Goal: Transaction & Acquisition: Purchase product/service

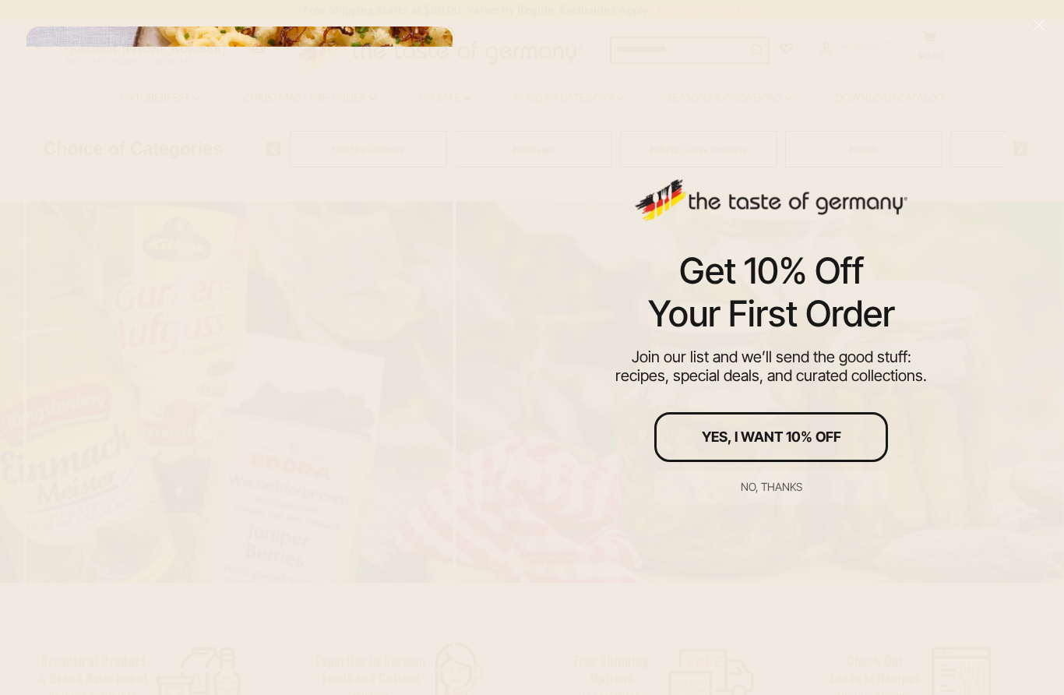
scroll to position [67, 0]
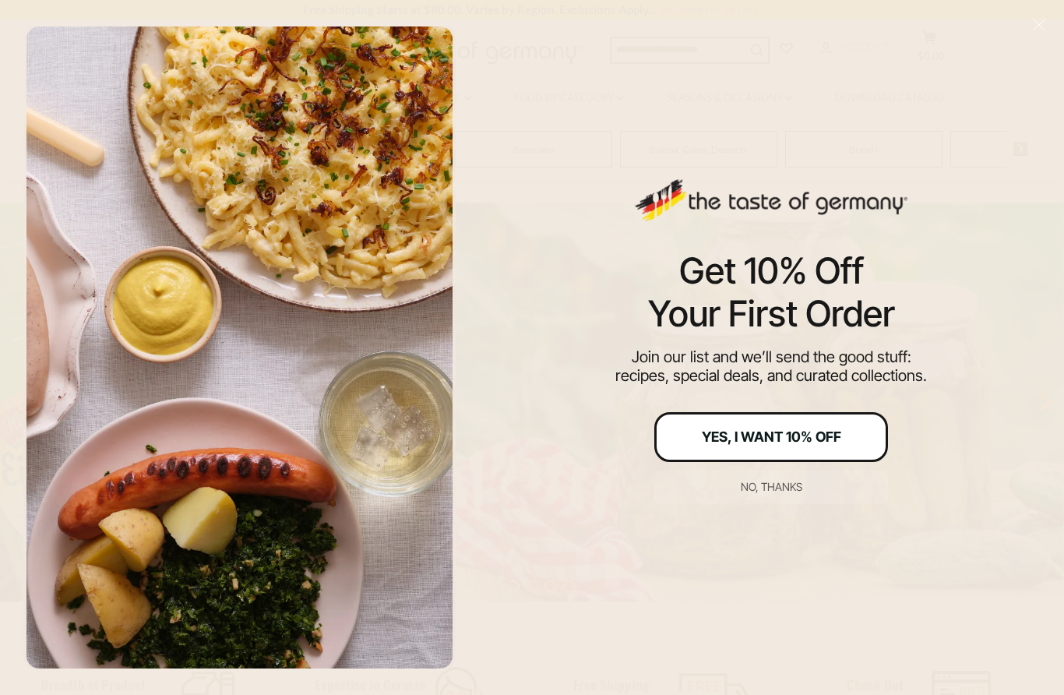
click at [766, 432] on div "Yes, I Want 10% Off" at bounding box center [771, 437] width 139 height 14
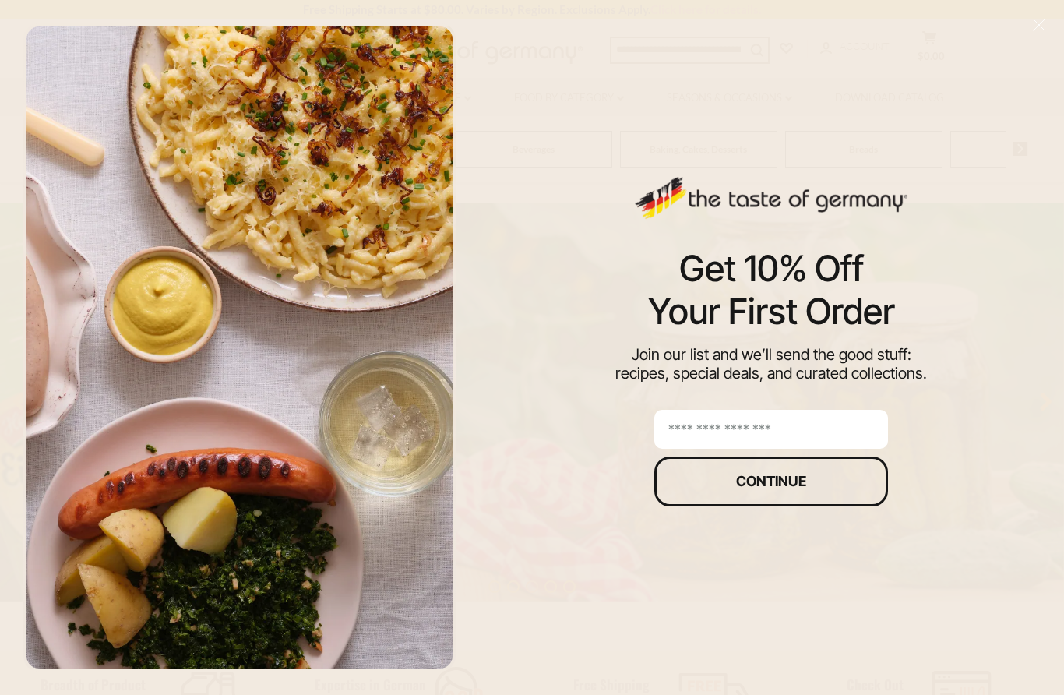
click at [830, 425] on input "email" at bounding box center [771, 429] width 234 height 39
type input "**********"
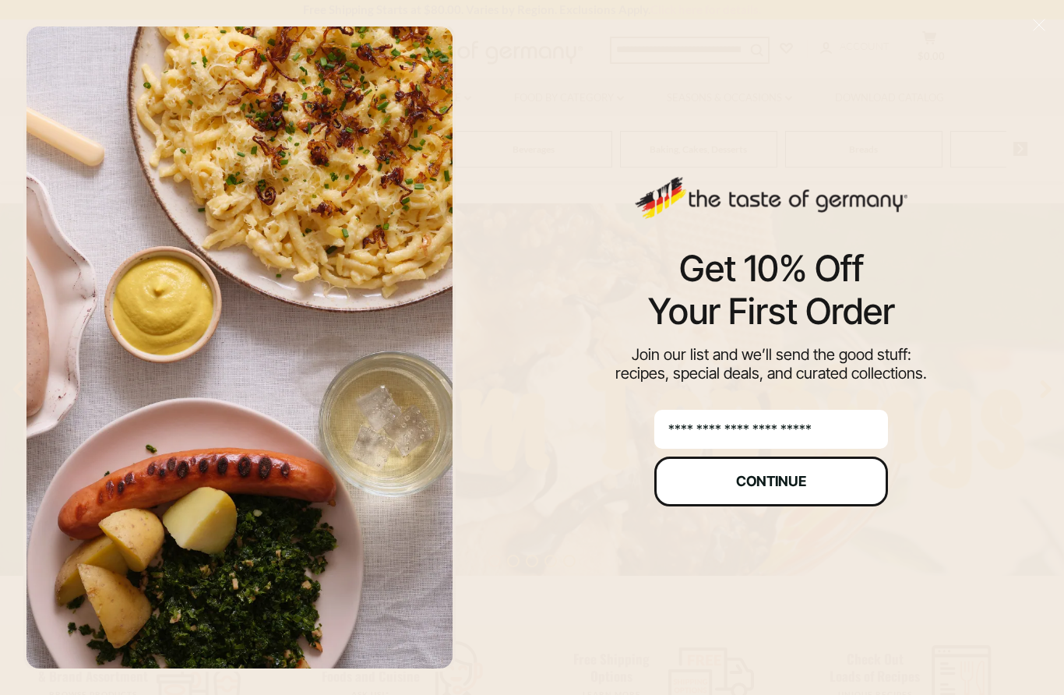
click at [804, 486] on div "Continue" at bounding box center [771, 481] width 70 height 14
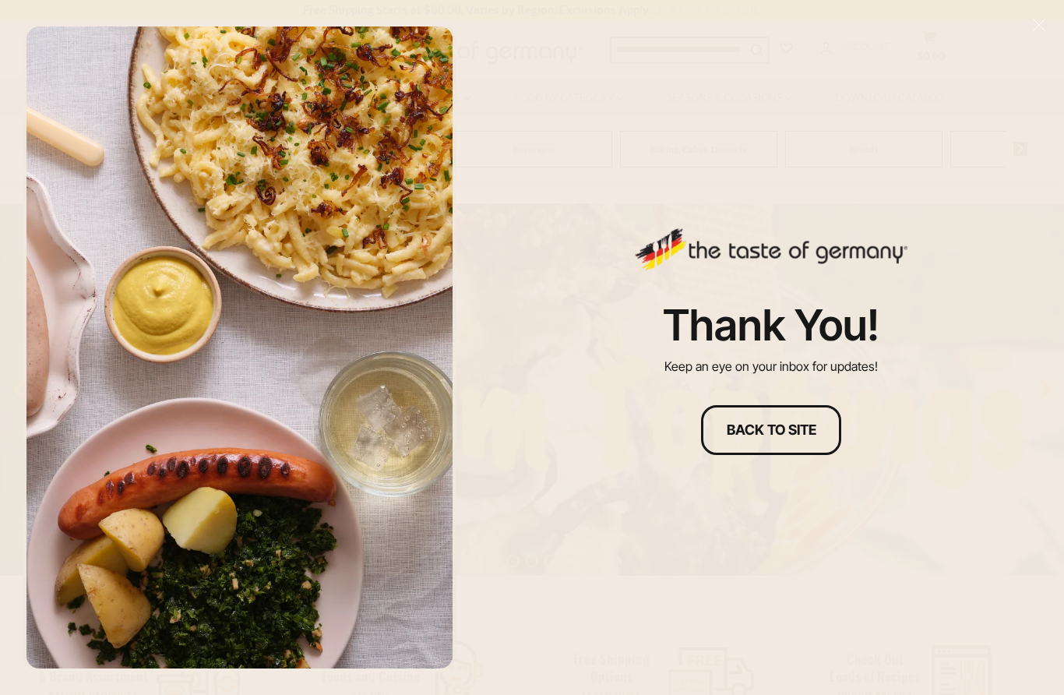
scroll to position [67, 0]
click at [795, 410] on button "Back to site" at bounding box center [771, 430] width 140 height 50
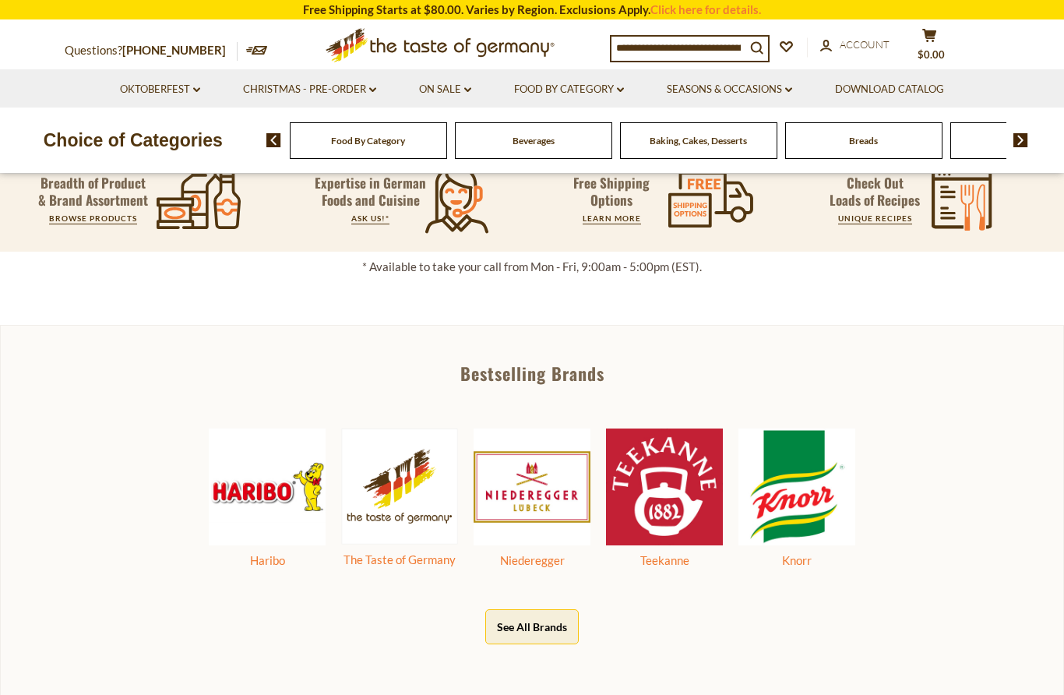
scroll to position [570, 0]
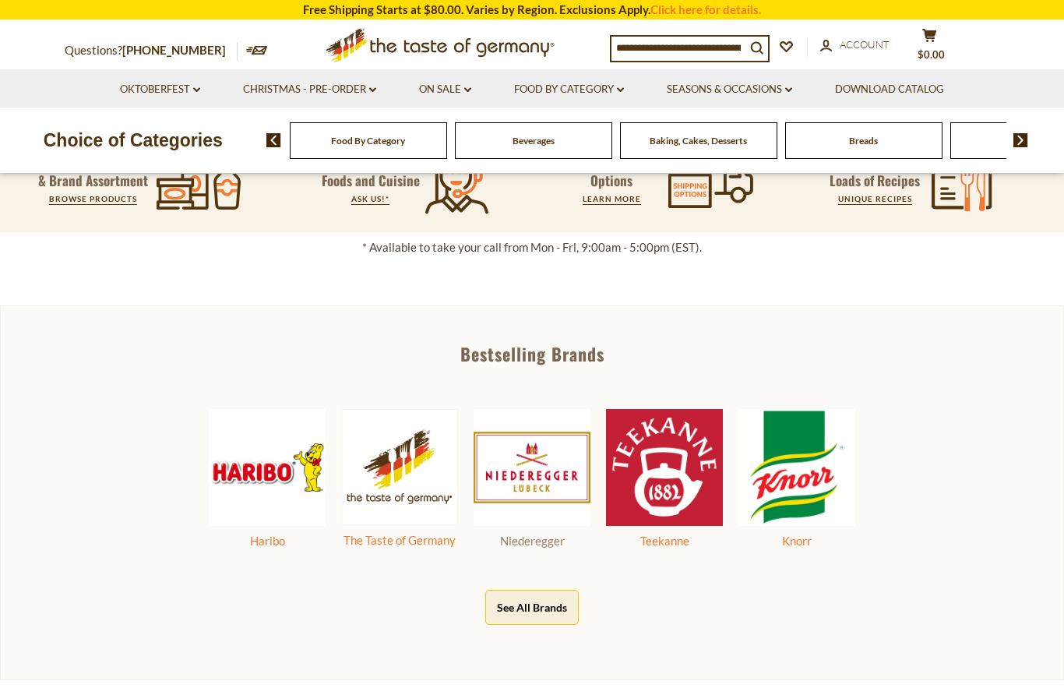
click at [538, 460] on img at bounding box center [532, 467] width 117 height 117
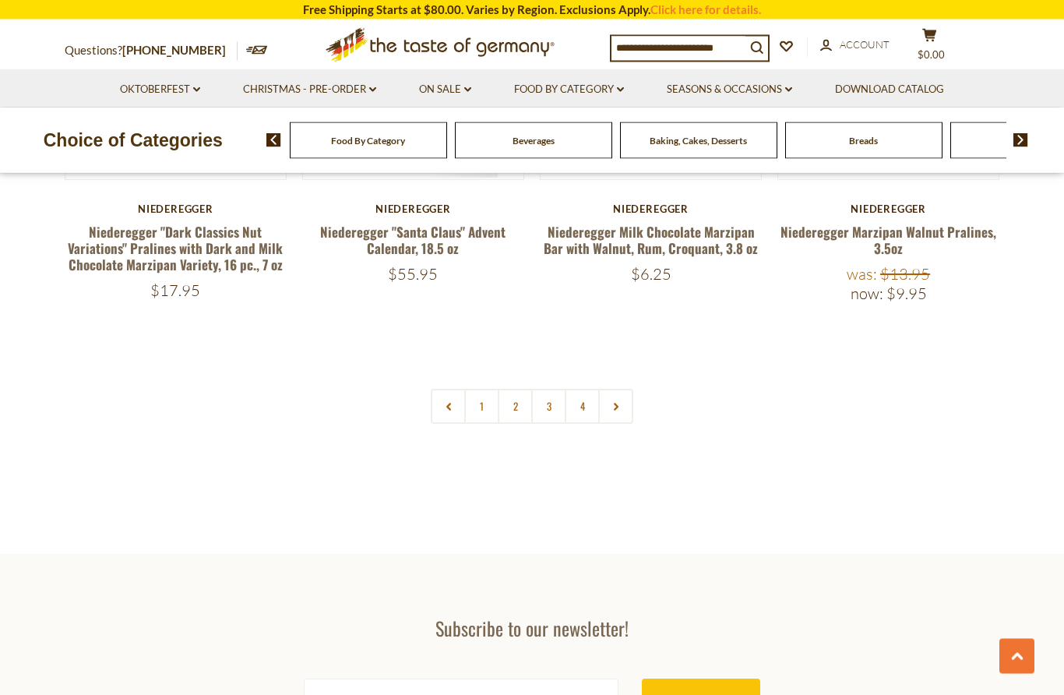
scroll to position [3418, 0]
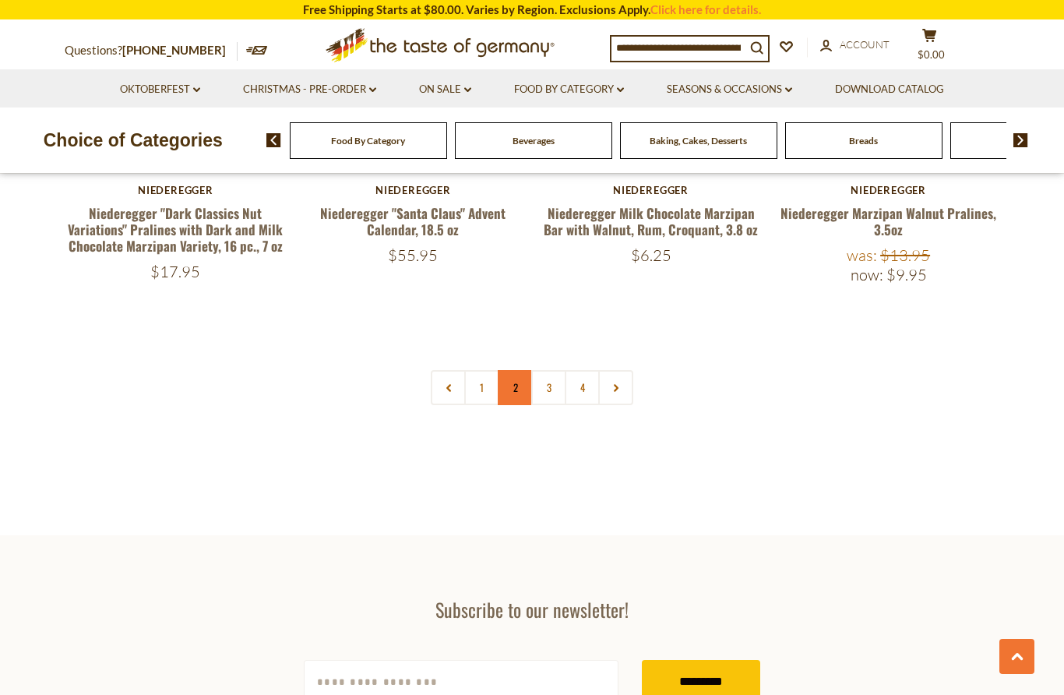
click at [522, 370] on link "2" at bounding box center [515, 387] width 35 height 35
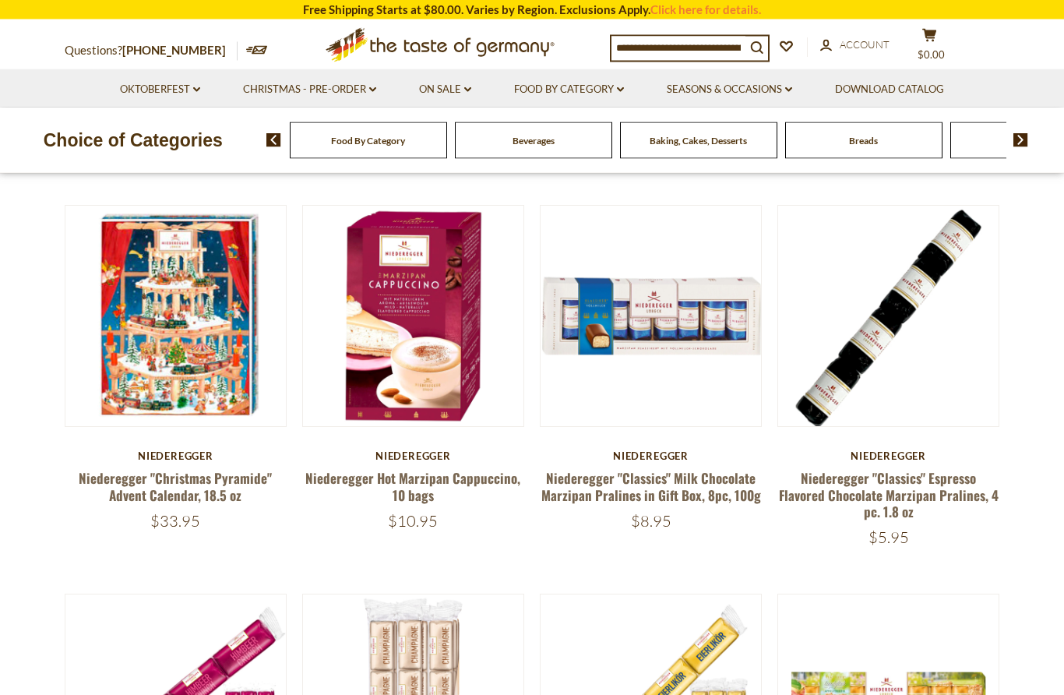
scroll to position [499, 0]
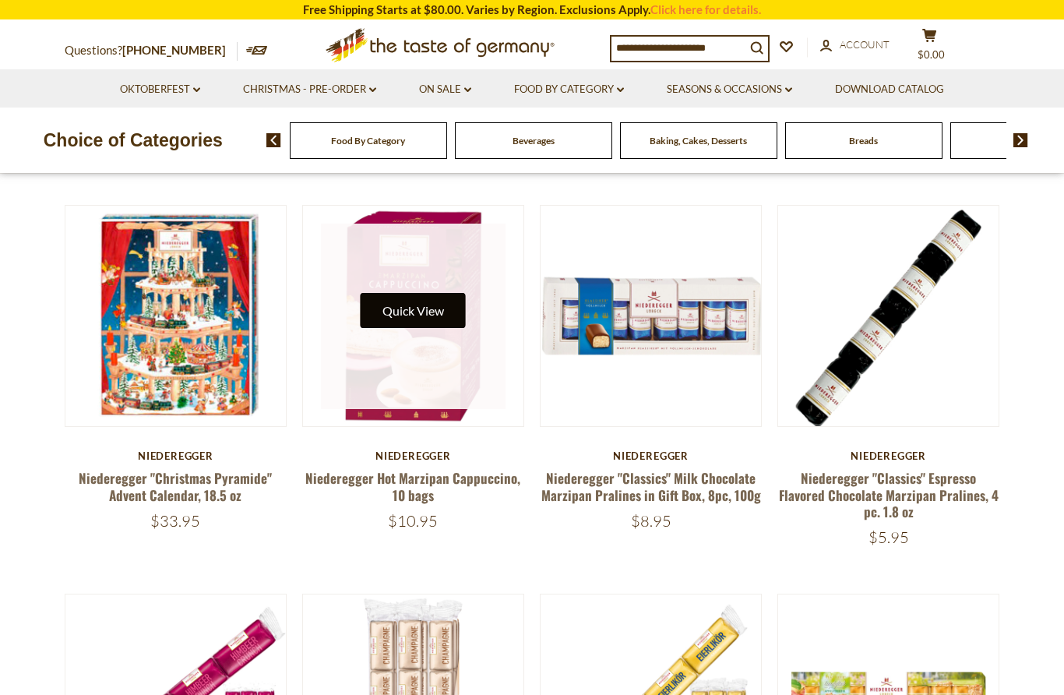
click at [410, 312] on button "Quick View" at bounding box center [413, 310] width 105 height 35
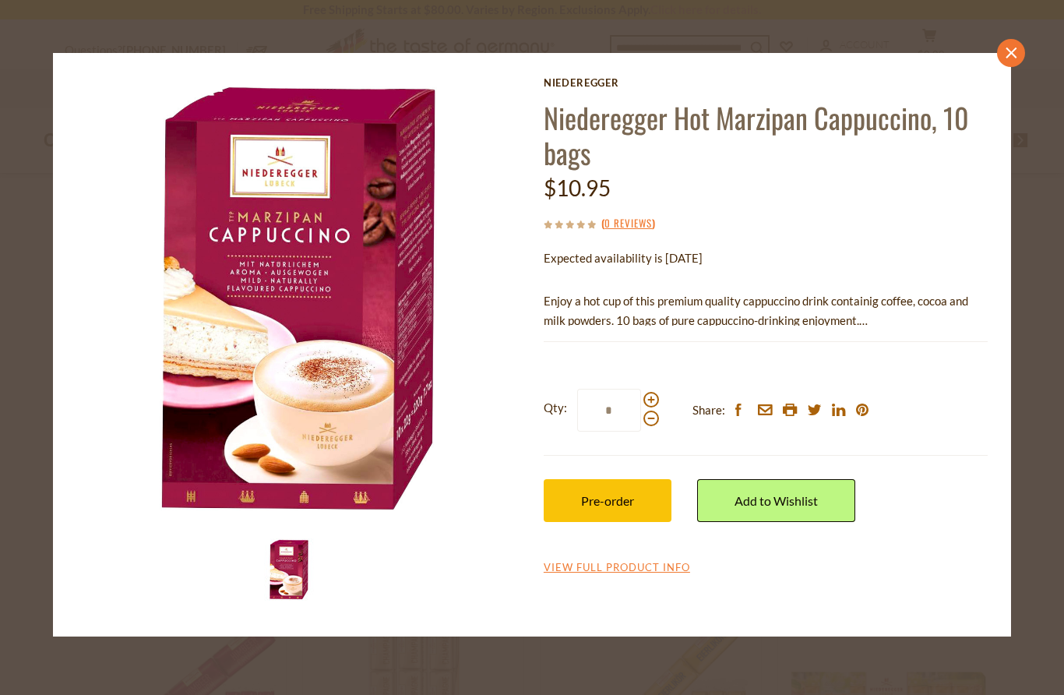
click at [1006, 55] on icon "close" at bounding box center [1011, 54] width 12 height 12
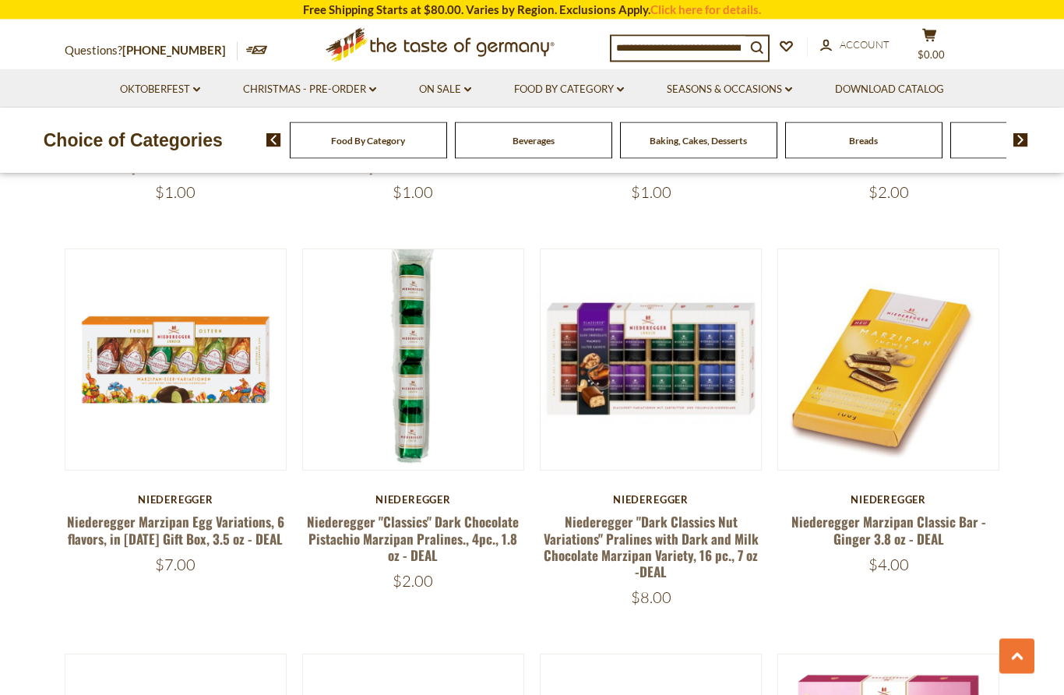
scroll to position [1968, 0]
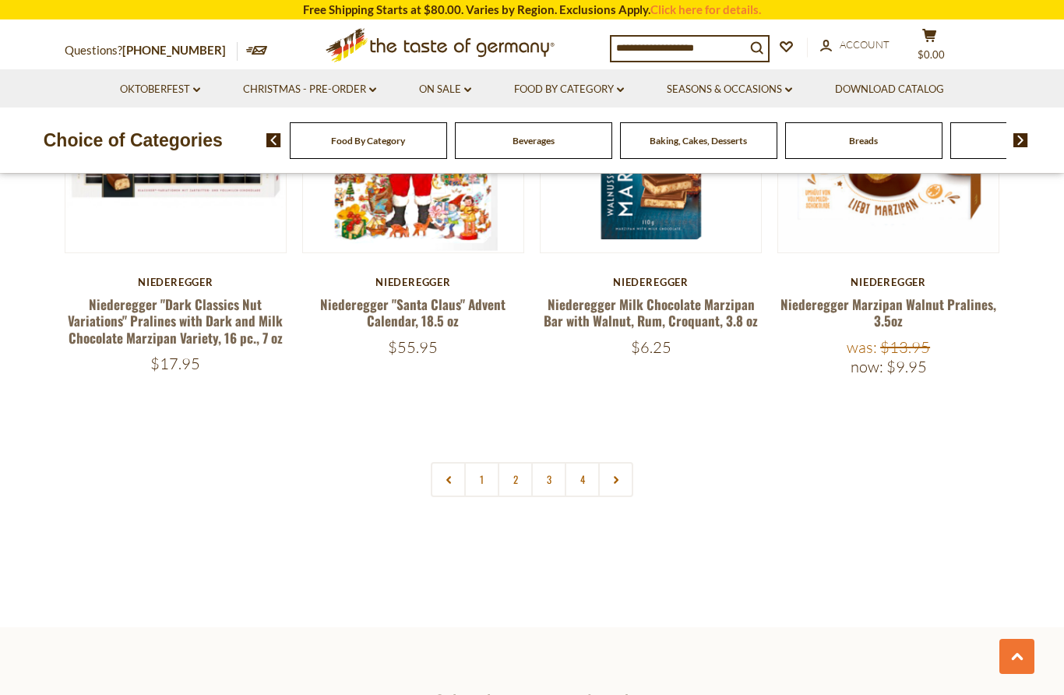
scroll to position [3316, 0]
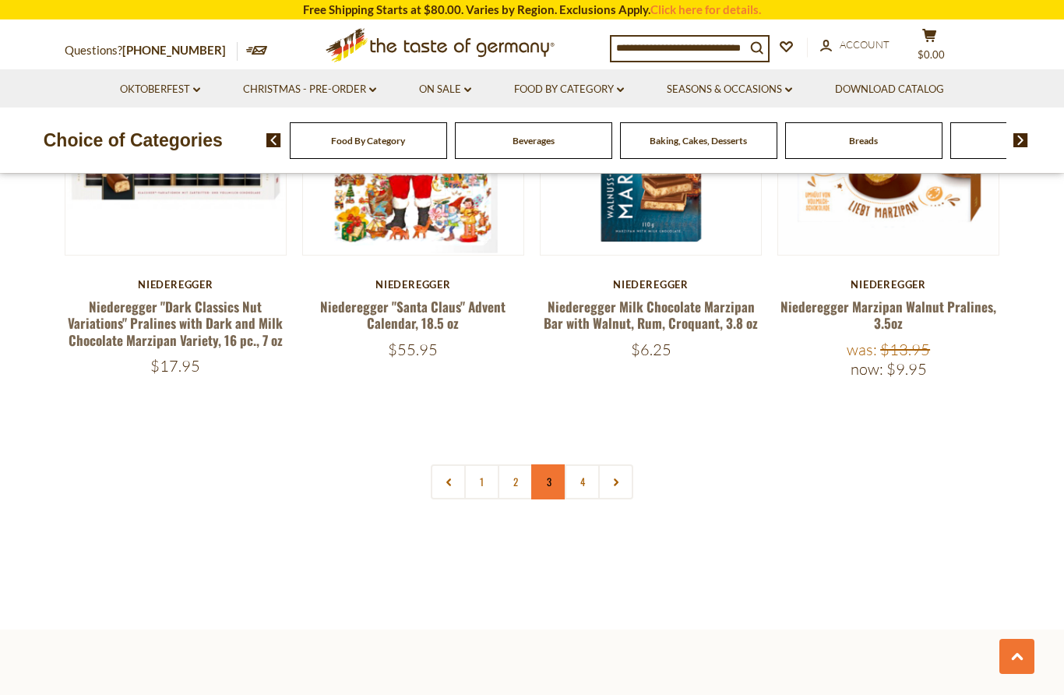
click at [555, 464] on link "3" at bounding box center [548, 481] width 35 height 35
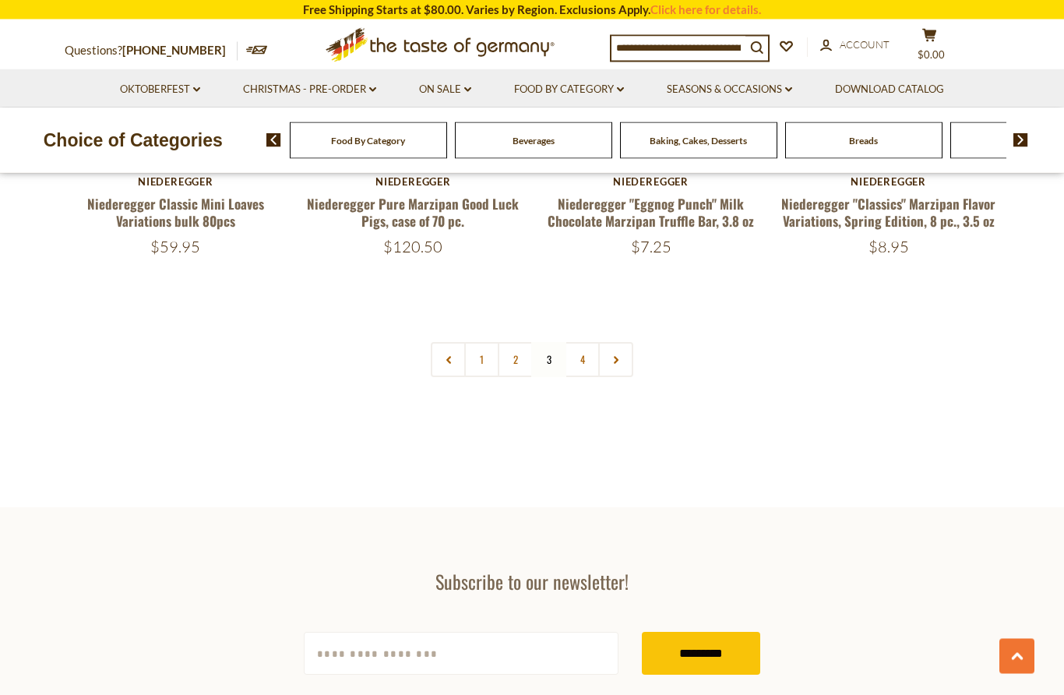
scroll to position [3467, 0]
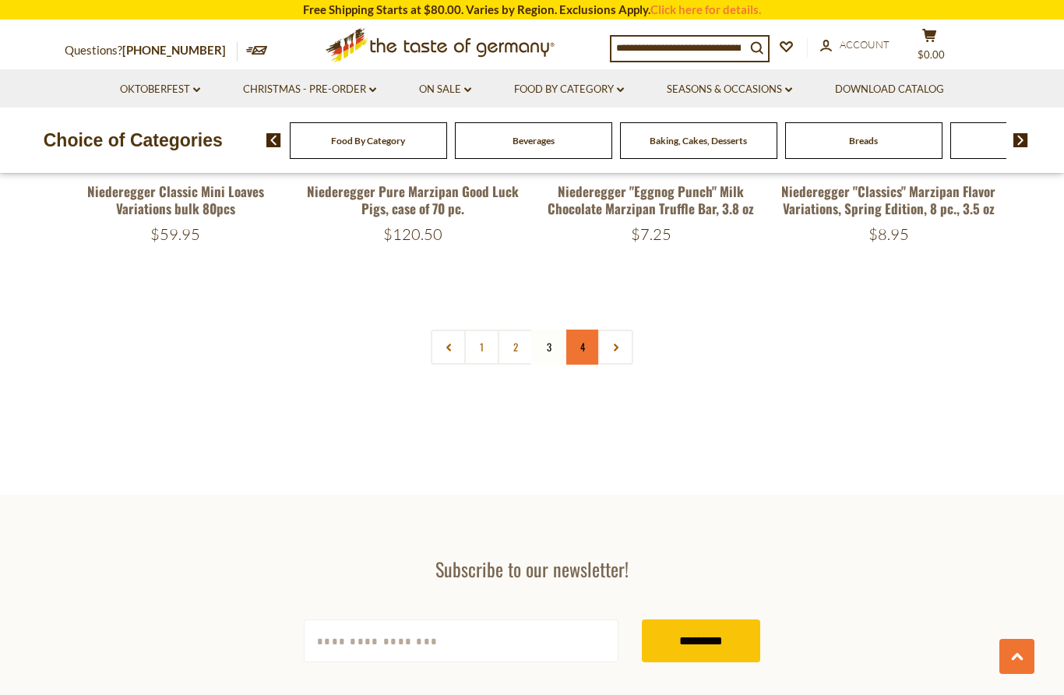
click at [581, 354] on link "4" at bounding box center [582, 347] width 35 height 35
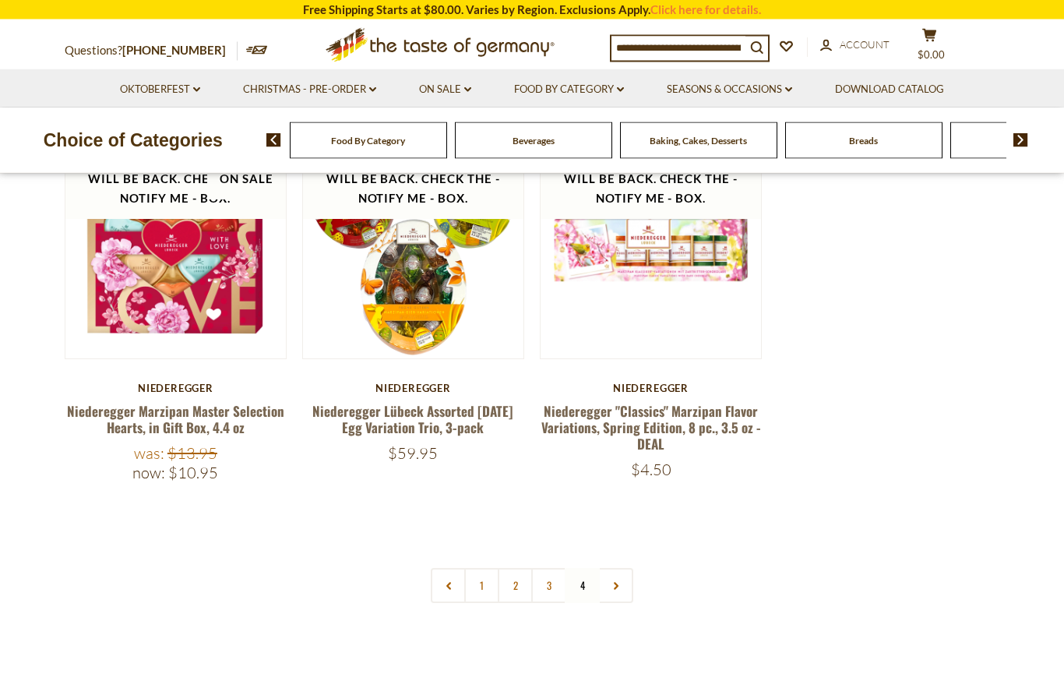
scroll to position [566, 0]
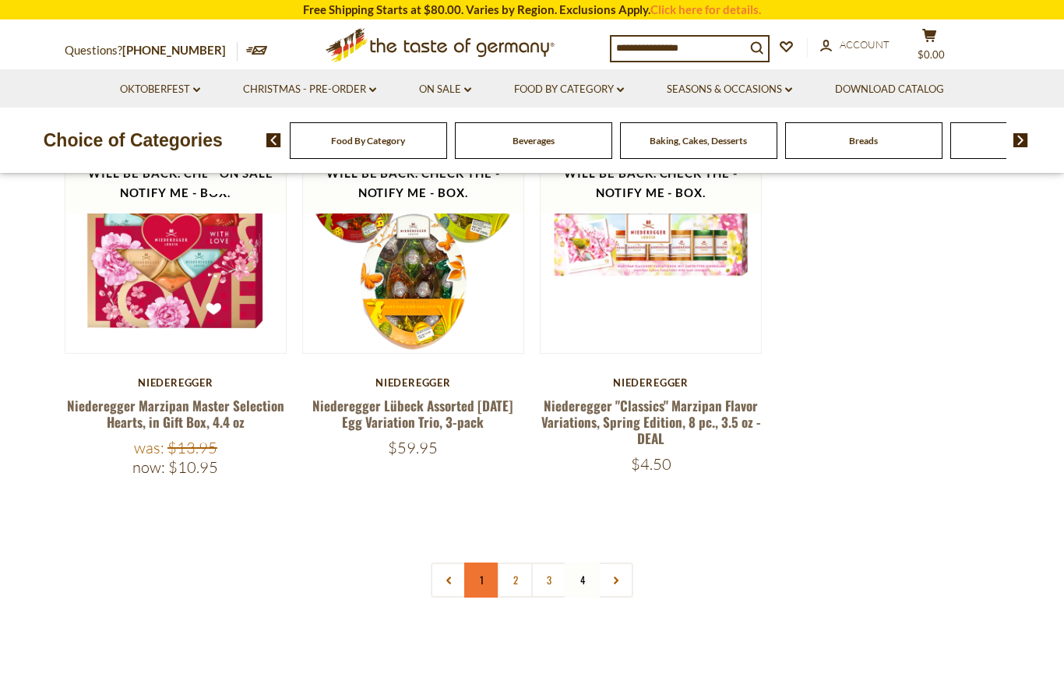
click at [482, 585] on link "1" at bounding box center [481, 579] width 35 height 35
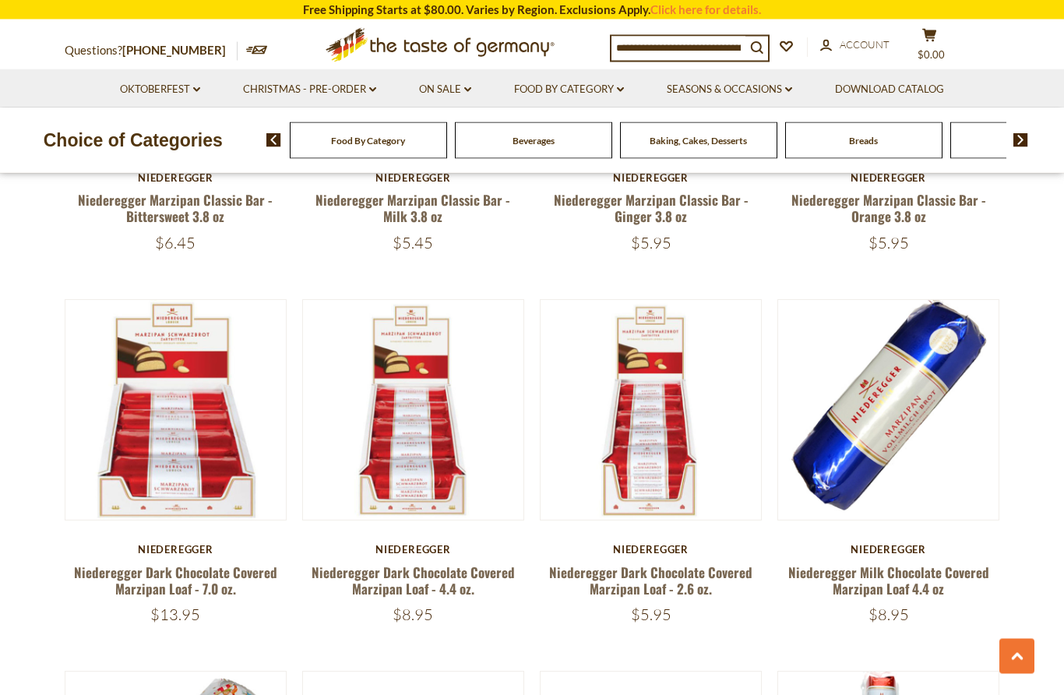
scroll to position [1141, 0]
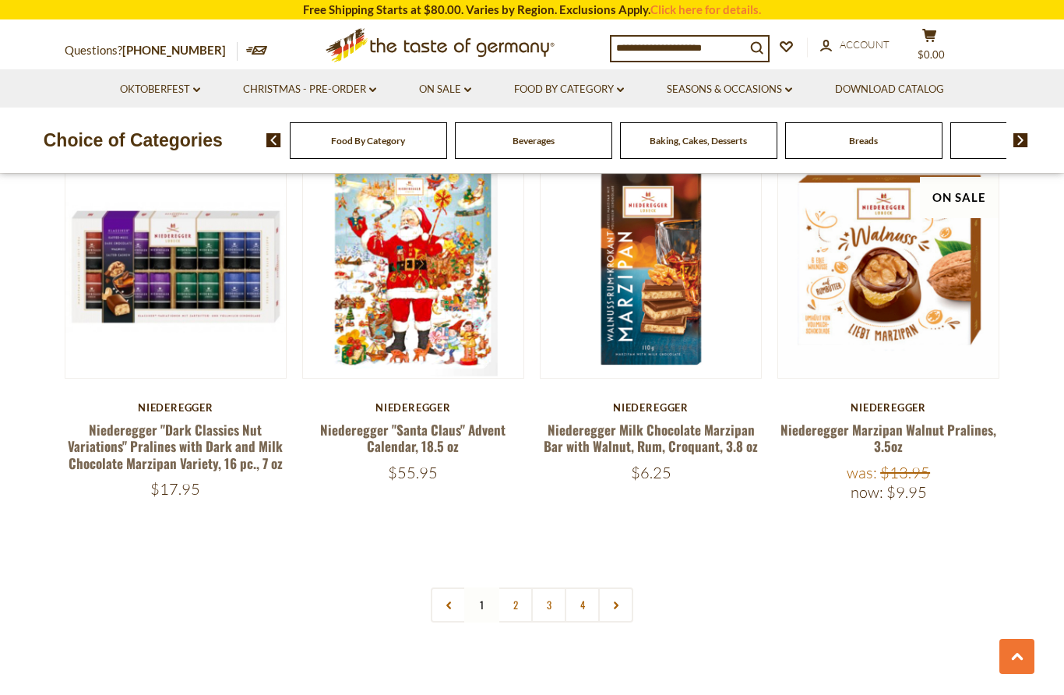
scroll to position [3191, 0]
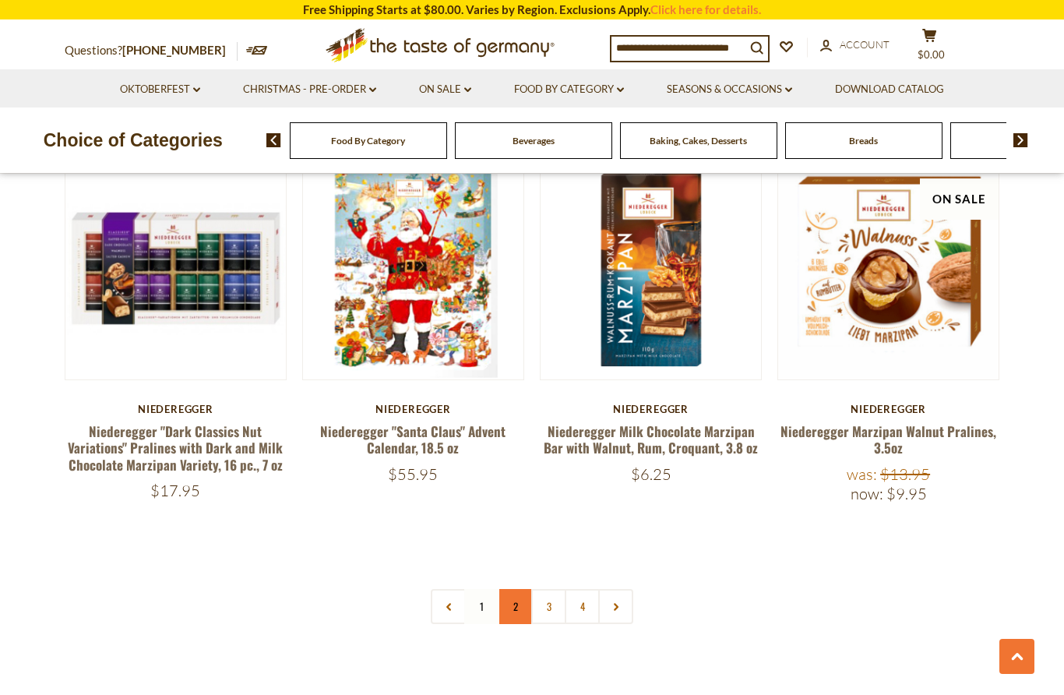
click at [517, 589] on link "2" at bounding box center [515, 606] width 35 height 35
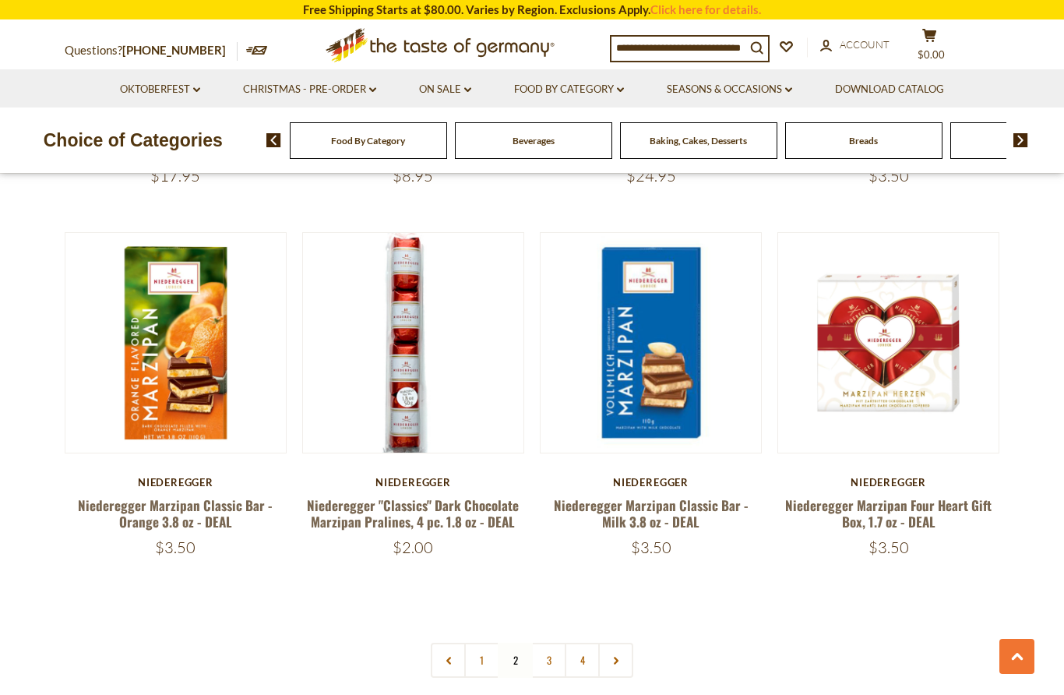
scroll to position [3147, 0]
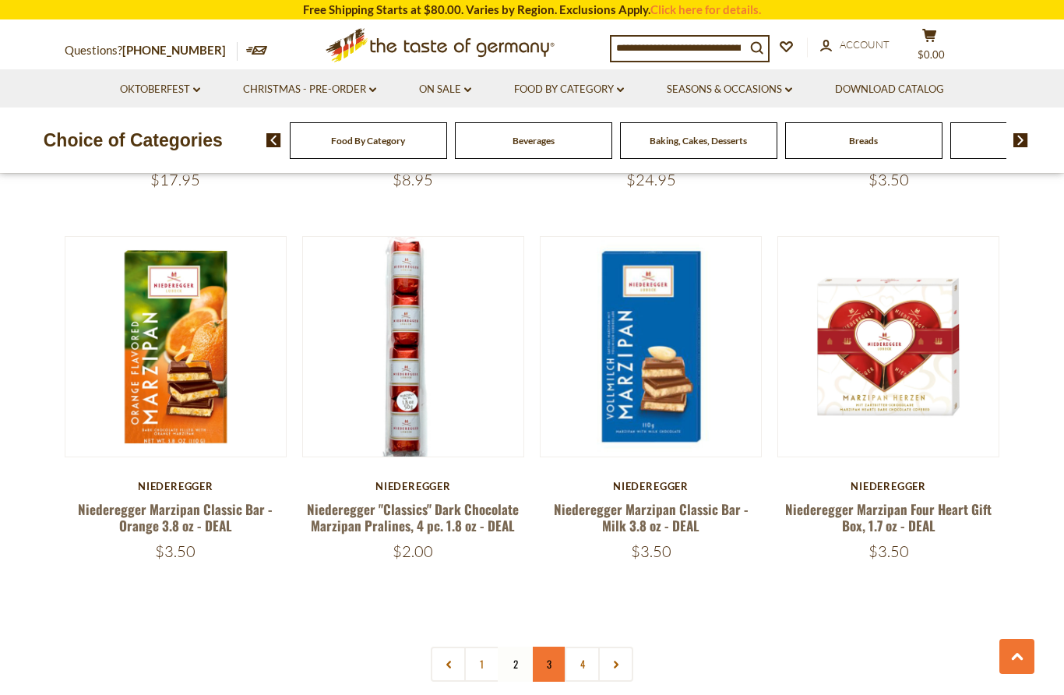
click at [540, 647] on link "3" at bounding box center [548, 664] width 35 height 35
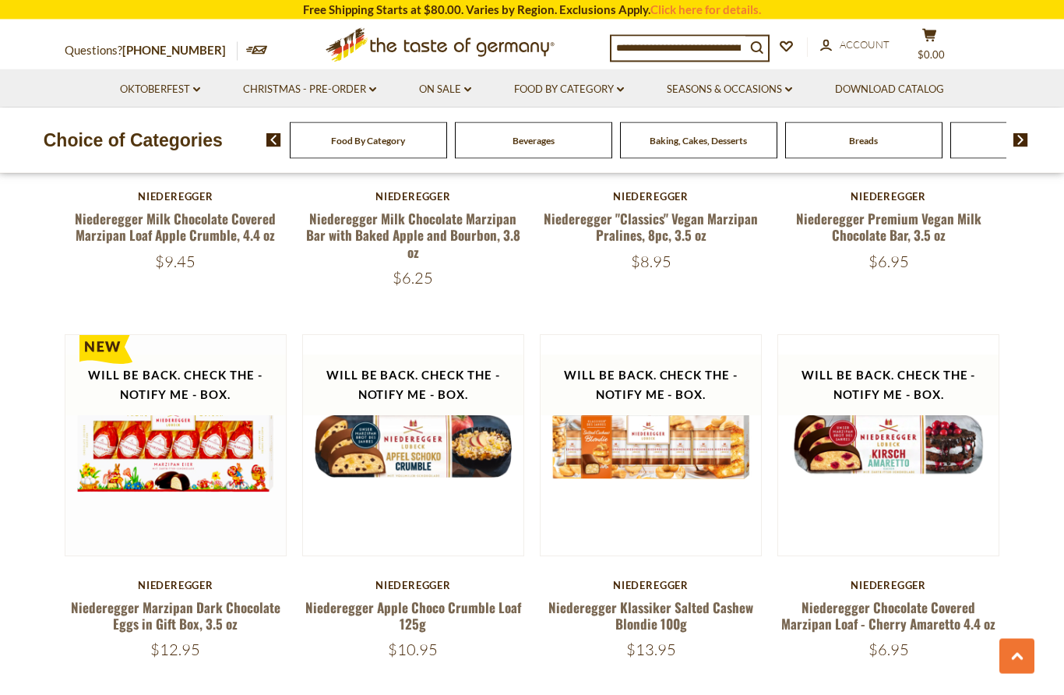
scroll to position [2689, 0]
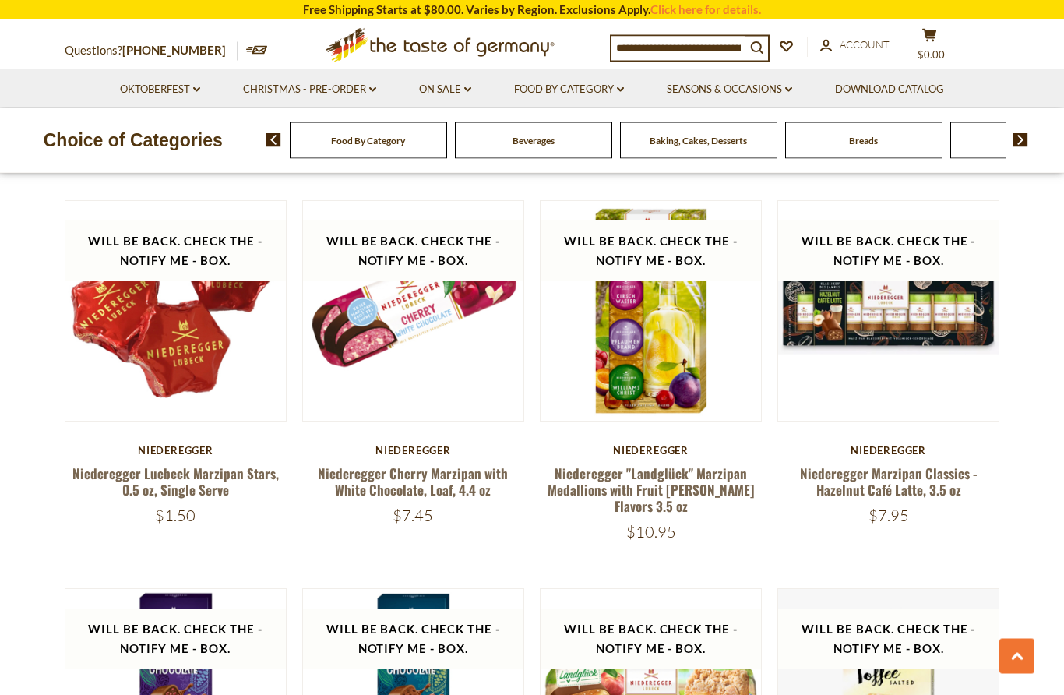
scroll to position [1647, 0]
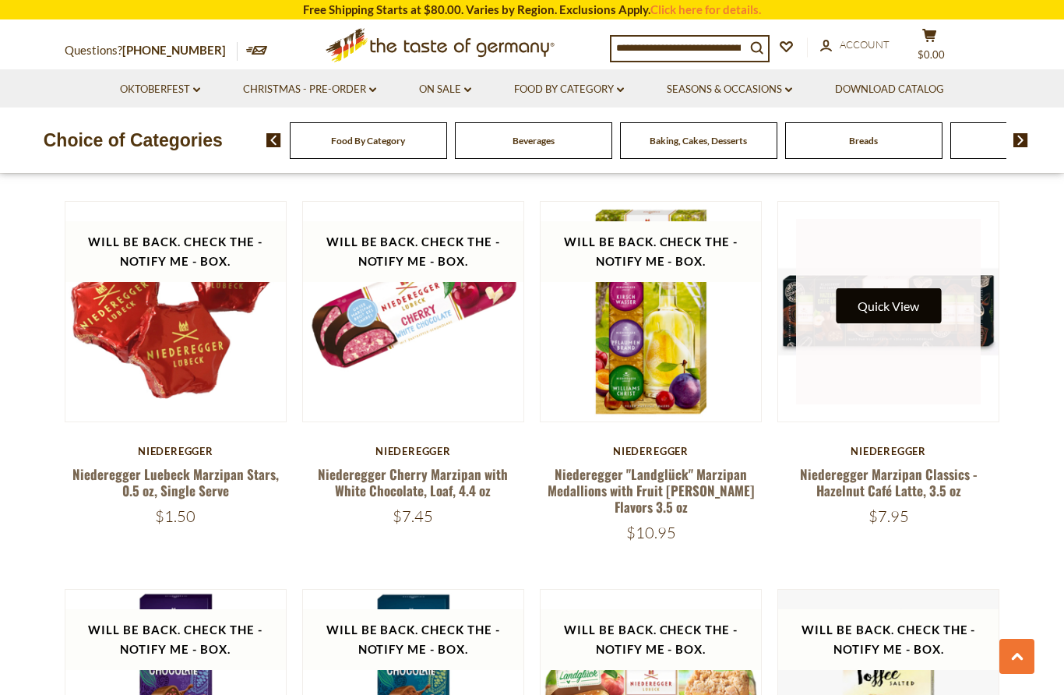
click at [891, 302] on button "Quick View" at bounding box center [888, 305] width 105 height 35
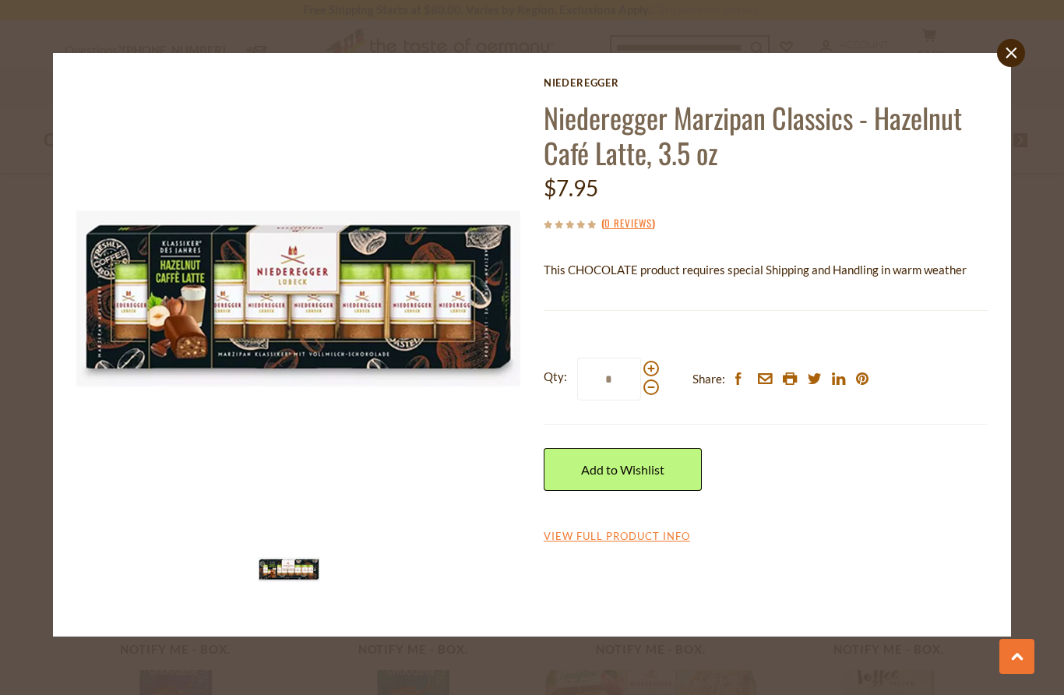
click at [869, 496] on div "Qty: * Share: facebook email printer twitter linkedin pinterest Add to Wishlist" at bounding box center [766, 424] width 444 height 180
click at [882, 501] on div "Qty: * Share: facebook email printer twitter linkedin pinterest Add to Wishlist" at bounding box center [766, 424] width 444 height 180
click at [323, 342] on img at bounding box center [298, 298] width 444 height 444
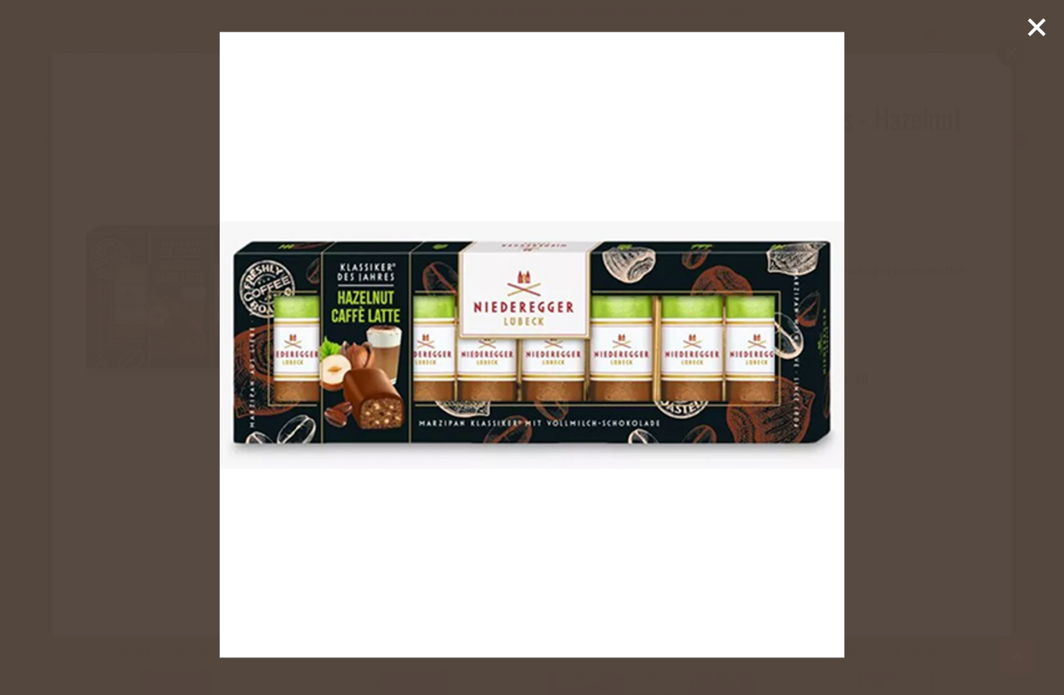
click at [704, 499] on img at bounding box center [533, 345] width 626 height 626
click at [1045, 24] on icon at bounding box center [1036, 27] width 23 height 23
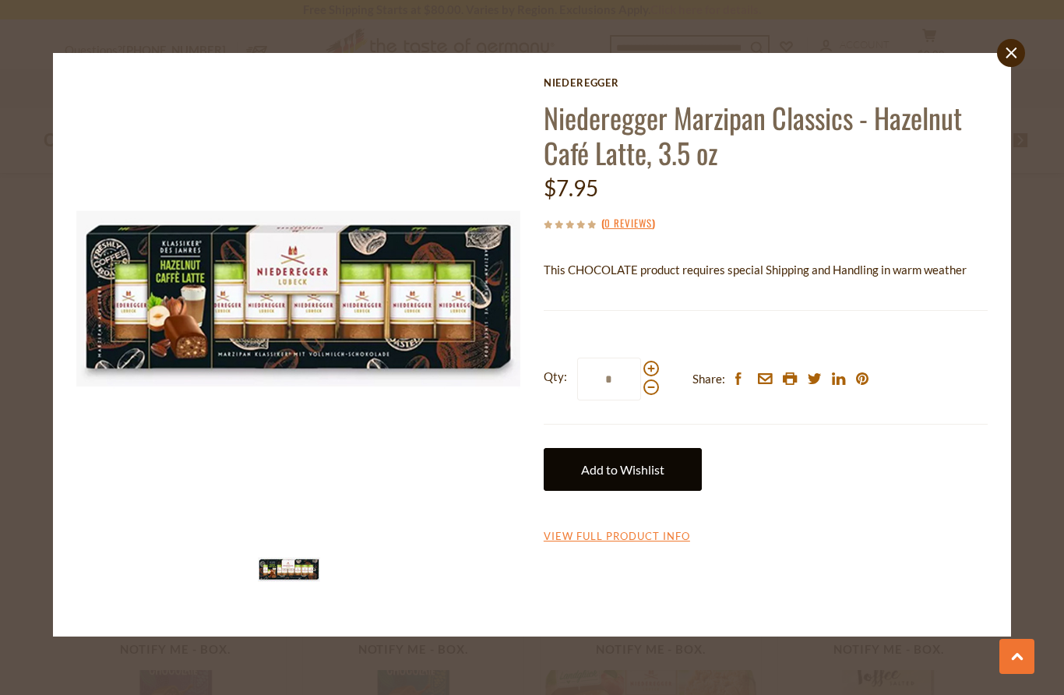
click at [673, 471] on link "Add to Wishlist" at bounding box center [623, 469] width 158 height 43
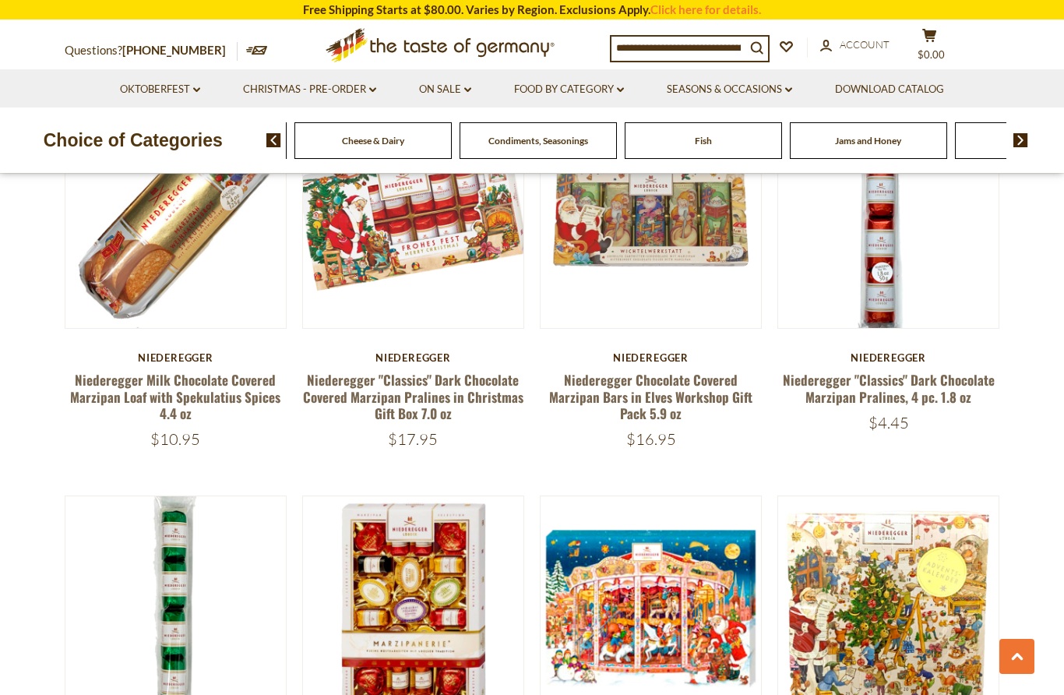
scroll to position [1709, 0]
